Goal: Task Accomplishment & Management: Use online tool/utility

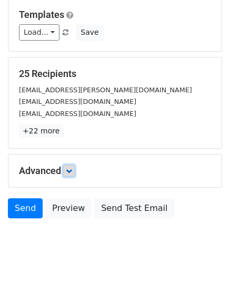
click at [71, 171] on icon at bounding box center [69, 171] width 6 height 6
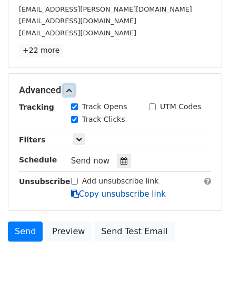
scroll to position [205, 0]
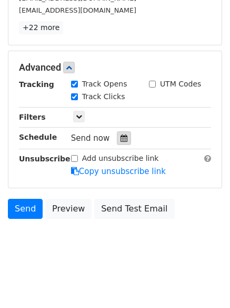
drag, startPoint x: 122, startPoint y: 133, endPoint x: 120, endPoint y: 142, distance: 8.7
click at [122, 133] on div at bounding box center [124, 138] width 14 height 14
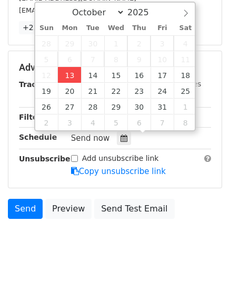
type input "2025-10-13 12:00"
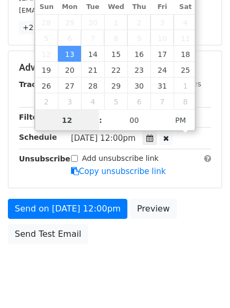
scroll to position [1, 0]
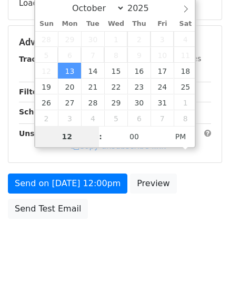
type input "4"
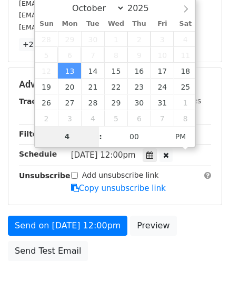
scroll to position [205, 0]
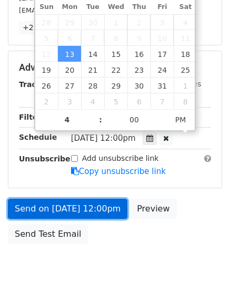
type input "2025-10-13 16:00"
click at [74, 201] on link "Send on Oct 13 at 12:00pm" at bounding box center [68, 209] width 120 height 20
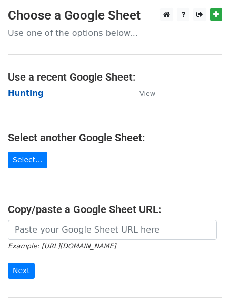
click at [32, 94] on strong "Hunting" at bounding box center [26, 93] width 36 height 9
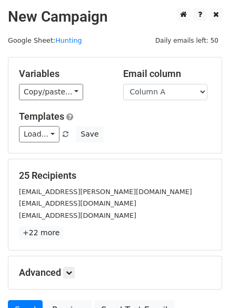
click at [142, 89] on select "Column A Column B Column C Column D Column E Column F" at bounding box center [165, 92] width 84 height 16
click at [149, 92] on select "Column A Column B Column C Column D Column E Column F" at bounding box center [165, 92] width 84 height 16
select select "Column B"
click at [123, 84] on select "Column A Column B Column C Column D Column E Column F" at bounding box center [165, 92] width 84 height 16
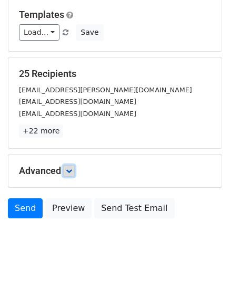
click at [72, 172] on icon at bounding box center [69, 171] width 6 height 6
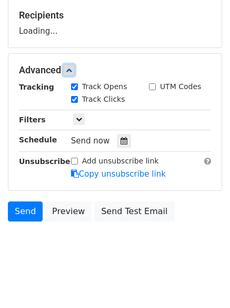
scroll to position [161, 0]
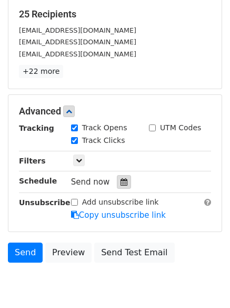
click at [121, 183] on icon at bounding box center [124, 181] width 7 height 7
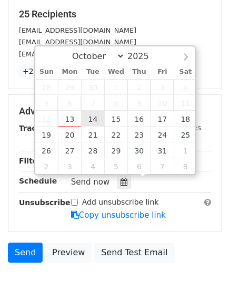
type input "2025-10-14 12:00"
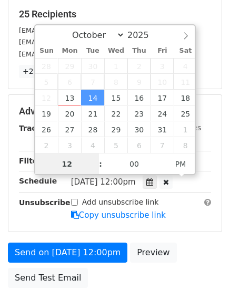
scroll to position [1, 0]
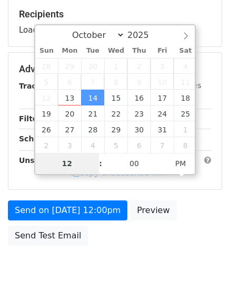
type input "5"
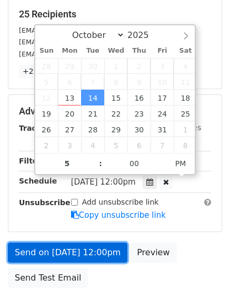
type input "2025-10-14 17:00"
click at [86, 257] on link "Send on Oct 14 at 12:00pm" at bounding box center [68, 252] width 120 height 20
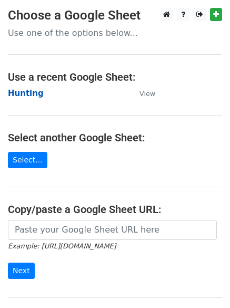
click at [28, 91] on strong "Hunting" at bounding box center [26, 93] width 36 height 9
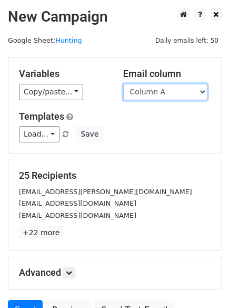
drag, startPoint x: 162, startPoint y: 91, endPoint x: 162, endPoint y: 97, distance: 5.8
click at [162, 91] on select "Column A Column B Column C Column D Column E Column F" at bounding box center [165, 92] width 84 height 16
select select "Column C"
click at [123, 84] on select "Column A Column B Column C Column D Column E Column F" at bounding box center [165, 92] width 84 height 16
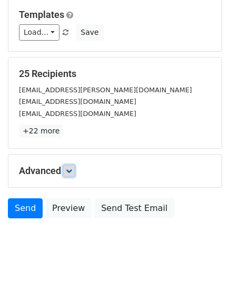
click at [69, 166] on link at bounding box center [69, 171] width 12 height 12
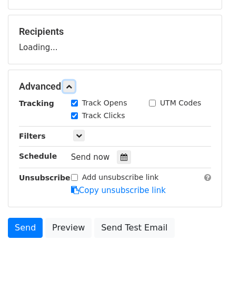
scroll to position [162, 0]
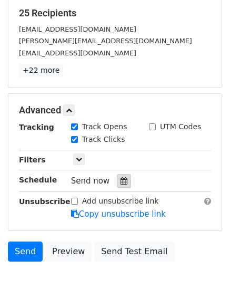
click at [121, 179] on icon at bounding box center [124, 180] width 7 height 7
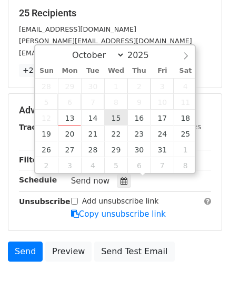
type input "2025-10-15 12:00"
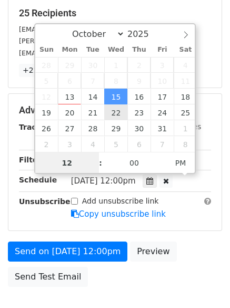
scroll to position [1, 0]
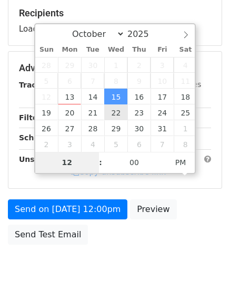
type input "6"
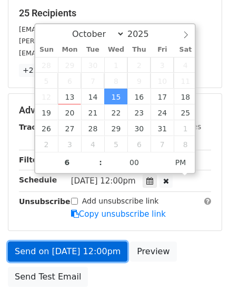
type input "2025-10-15 18:00"
click at [76, 258] on link "Send on Oct 15 at 12:00pm" at bounding box center [68, 251] width 120 height 20
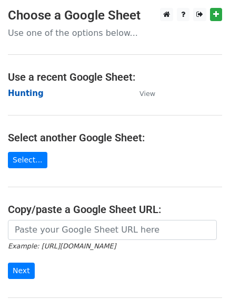
click at [32, 91] on strong "Hunting" at bounding box center [26, 93] width 36 height 9
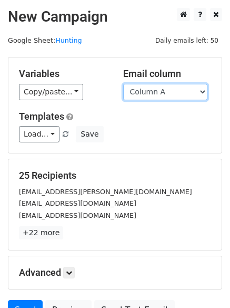
click at [161, 90] on select "Column A Column B Column C Column D Column E Column F" at bounding box center [165, 92] width 84 height 16
select select "Column D"
click at [123, 84] on select "Column A Column B Column C Column D Column E Column F" at bounding box center [165, 92] width 84 height 16
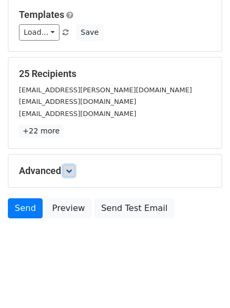
click at [67, 167] on link at bounding box center [69, 171] width 12 height 12
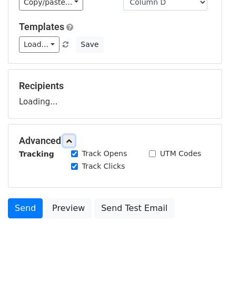
scroll to position [102, 0]
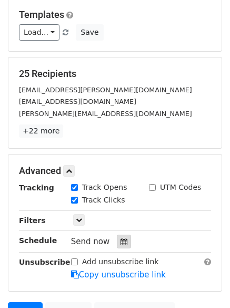
click at [121, 240] on icon at bounding box center [124, 241] width 7 height 7
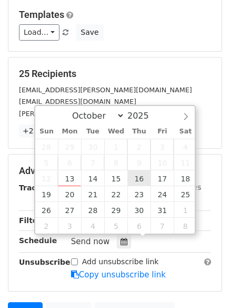
type input "2025-10-16 12:00"
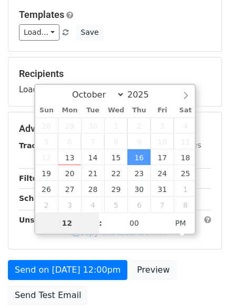
type input "7"
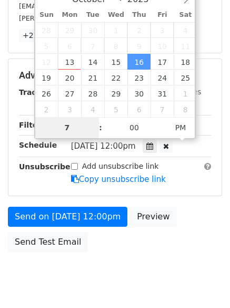
scroll to position [230, 0]
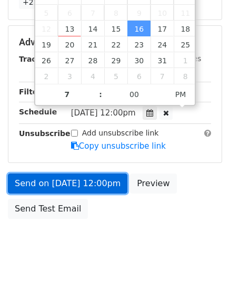
type input "2025-10-16 19:00"
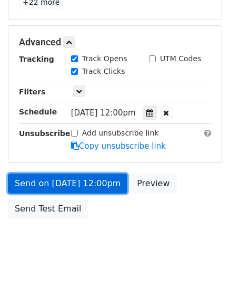
click at [78, 190] on link "Send on Oct 16 at 12:00pm" at bounding box center [68, 183] width 120 height 20
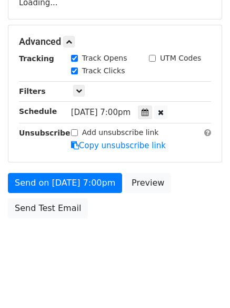
scroll to position [188, 0]
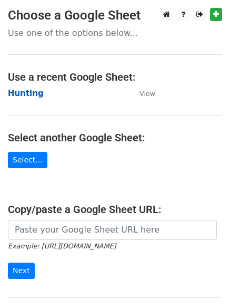
click at [24, 94] on strong "Hunting" at bounding box center [26, 93] width 36 height 9
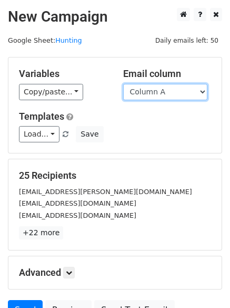
drag, startPoint x: 0, startPoint y: 0, endPoint x: 167, endPoint y: 94, distance: 191.4
click at [167, 94] on select "Column A Column B Column C Column D Column E Column F" at bounding box center [165, 92] width 84 height 16
select select "Column E"
click at [123, 84] on select "Column A Column B Column C Column D Column E Column F" at bounding box center [165, 92] width 84 height 16
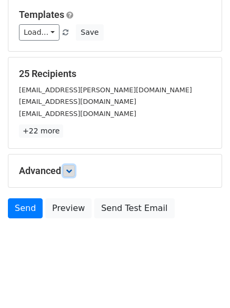
click at [71, 168] on icon at bounding box center [69, 171] width 6 height 6
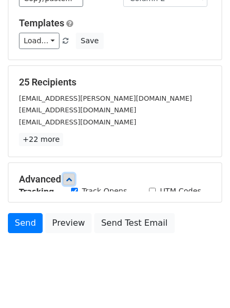
scroll to position [102, 0]
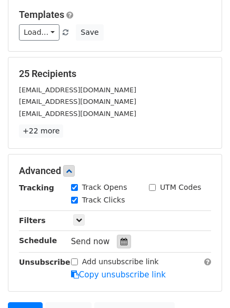
click at [121, 238] on icon at bounding box center [124, 241] width 7 height 7
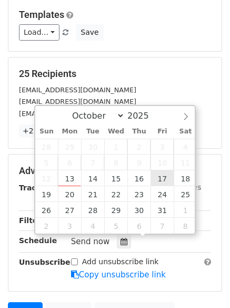
type input "2025-10-17 12:00"
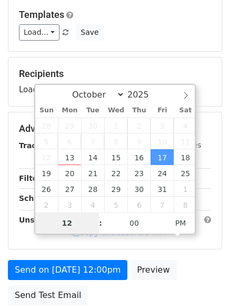
type input "8"
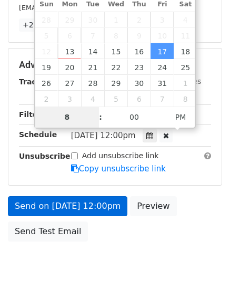
scroll to position [230, 0]
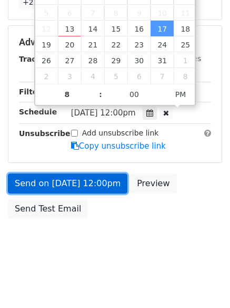
type input "2025-10-17 20:00"
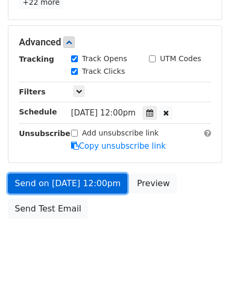
click at [77, 178] on link "Send on Oct 17 at 12:00pm" at bounding box center [68, 183] width 120 height 20
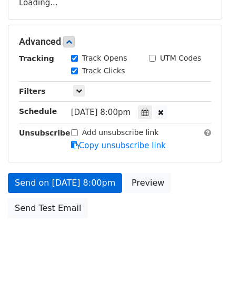
scroll to position [188, 0]
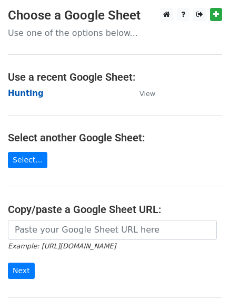
click at [17, 96] on strong "Hunting" at bounding box center [26, 93] width 36 height 9
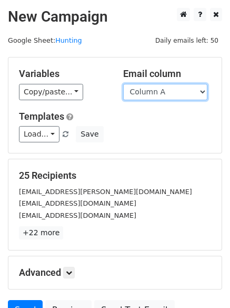
click at [162, 93] on select "Column A Column B Column C Column D Column E Column F" at bounding box center [165, 92] width 84 height 16
select select "Column F"
click at [123, 84] on select "Column A Column B Column C Column D Column E Column F" at bounding box center [165, 92] width 84 height 16
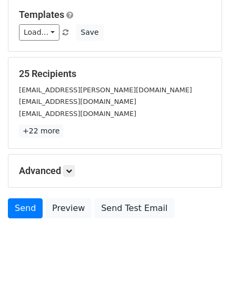
click at [80, 166] on h5 "Advanced" at bounding box center [115, 171] width 192 height 12
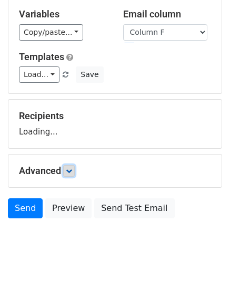
click at [75, 167] on link at bounding box center [69, 171] width 12 height 12
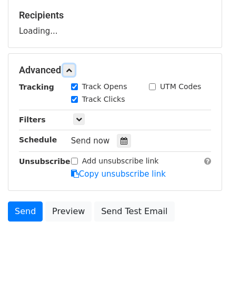
scroll to position [162, 0]
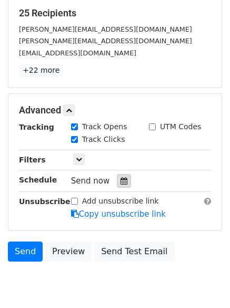
click at [122, 186] on div at bounding box center [124, 181] width 14 height 14
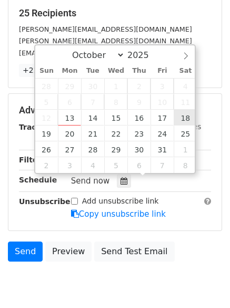
type input "[DATE] 12:00"
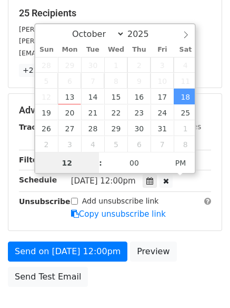
scroll to position [1, 0]
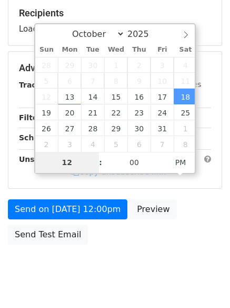
type input "9"
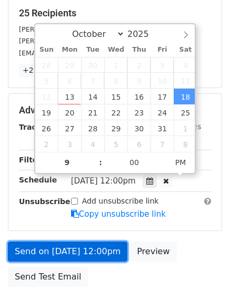
type input "[DATE] 21:00"
click at [82, 260] on link "Send on [DATE] 12:00pm" at bounding box center [68, 251] width 120 height 20
